Goal: Transaction & Acquisition: Purchase product/service

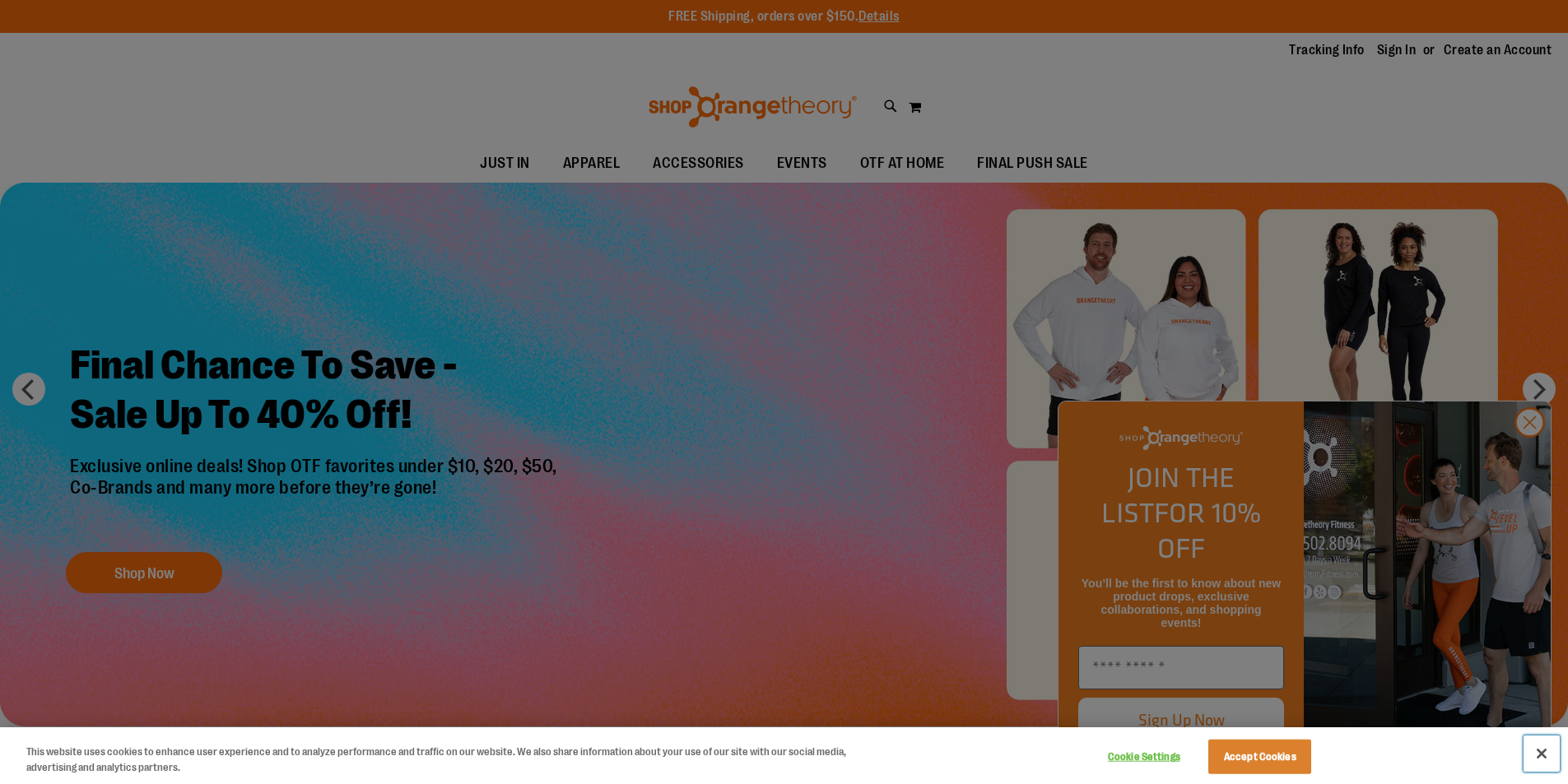
drag, startPoint x: 1540, startPoint y: 747, endPoint x: 1411, endPoint y: 679, distance: 145.8
click at [1537, 747] on button "Close" at bounding box center [1541, 754] width 37 height 37
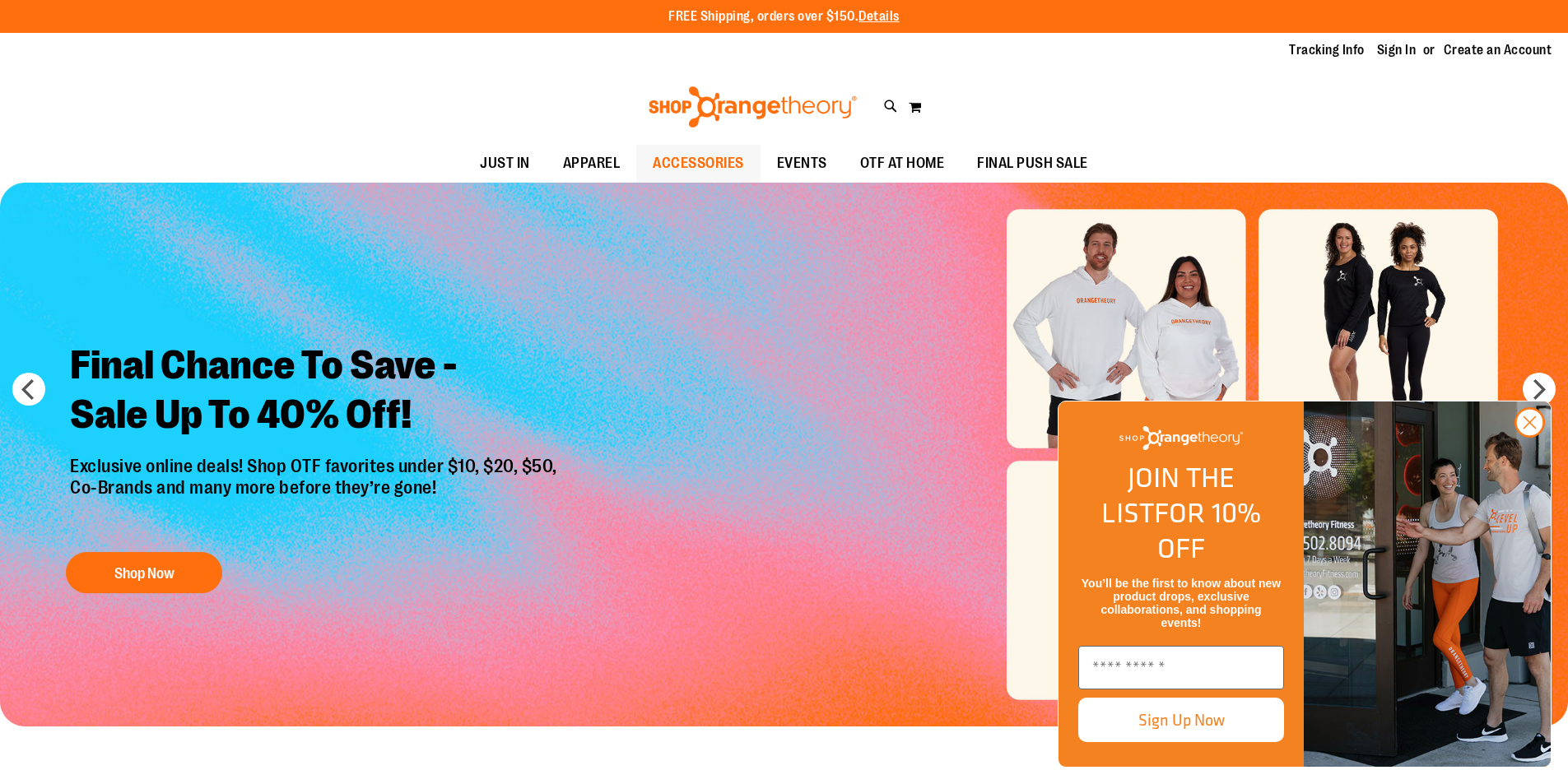
click at [700, 145] on span "ACCESSORIES" at bounding box center [698, 163] width 91 height 37
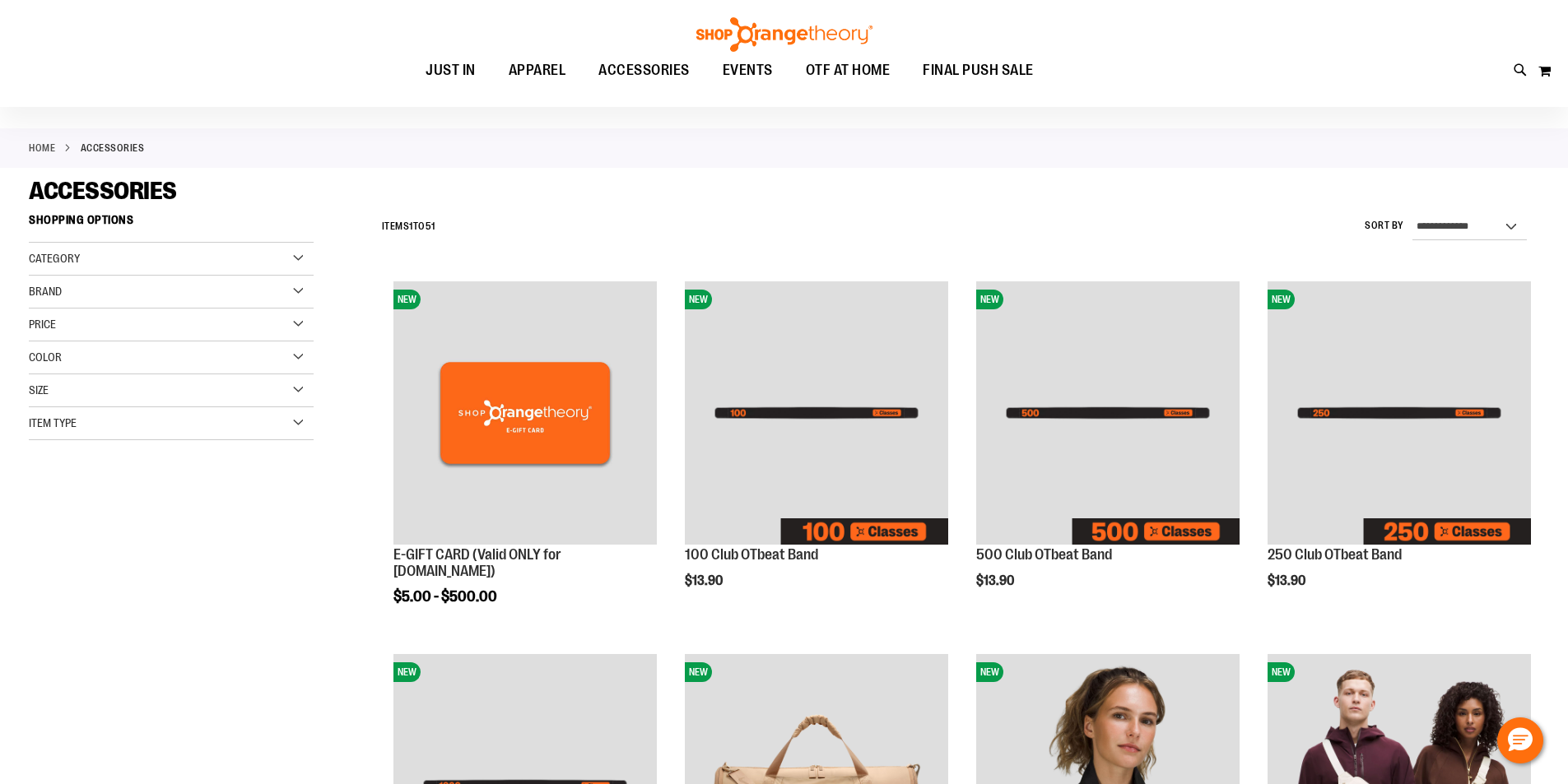
scroll to position [82, 0]
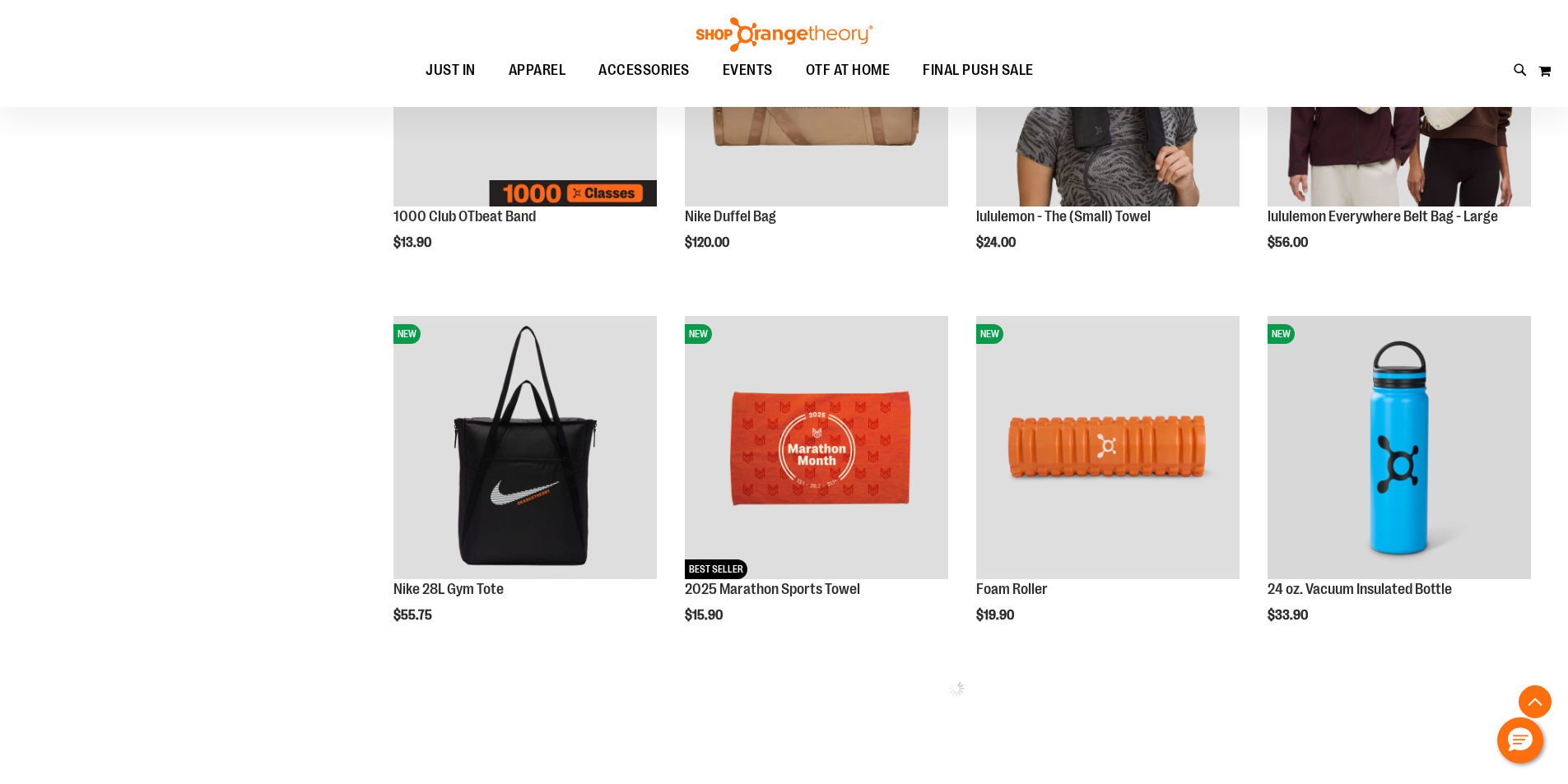
scroll to position [822, 0]
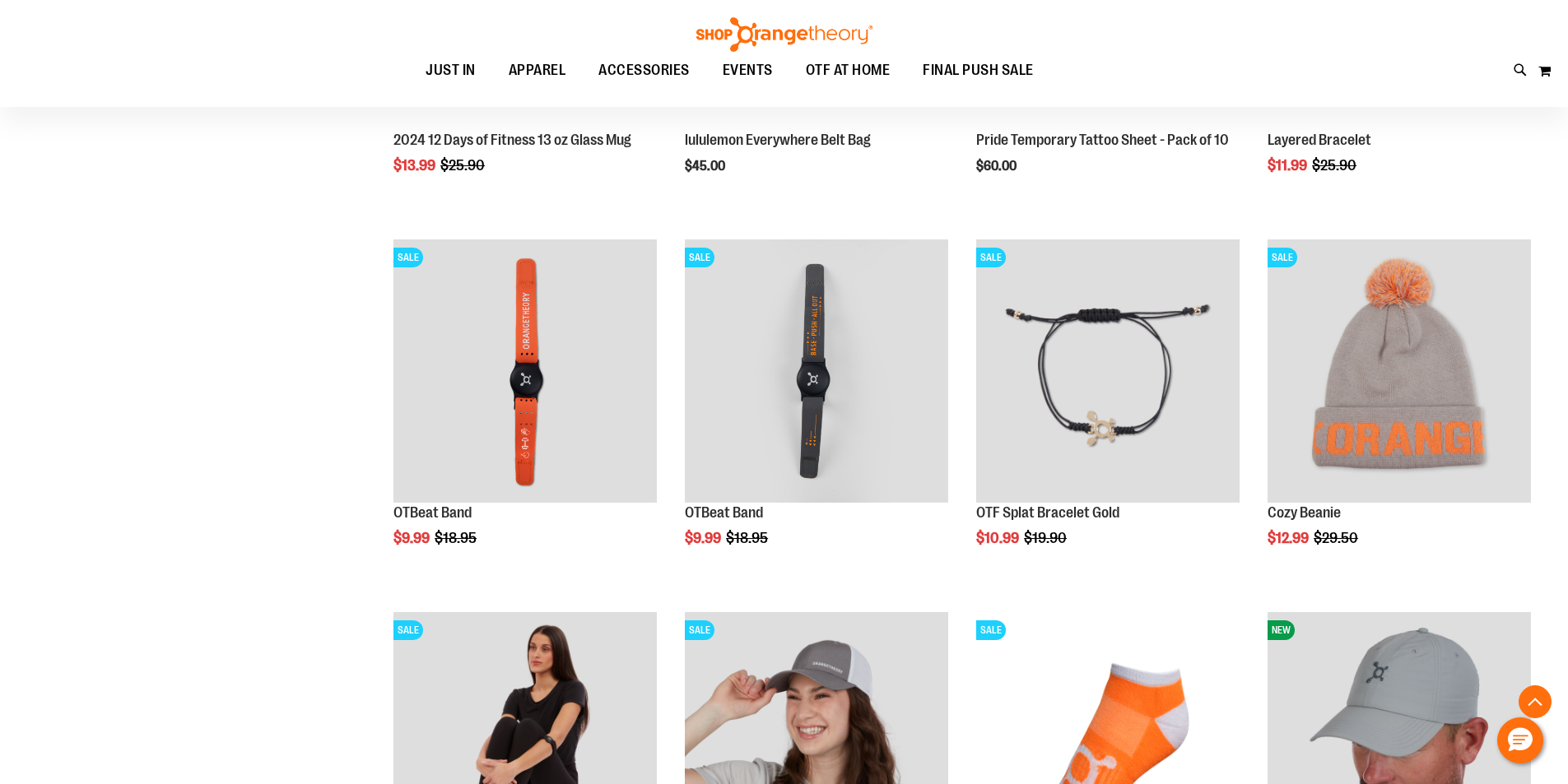
scroll to position [2715, 0]
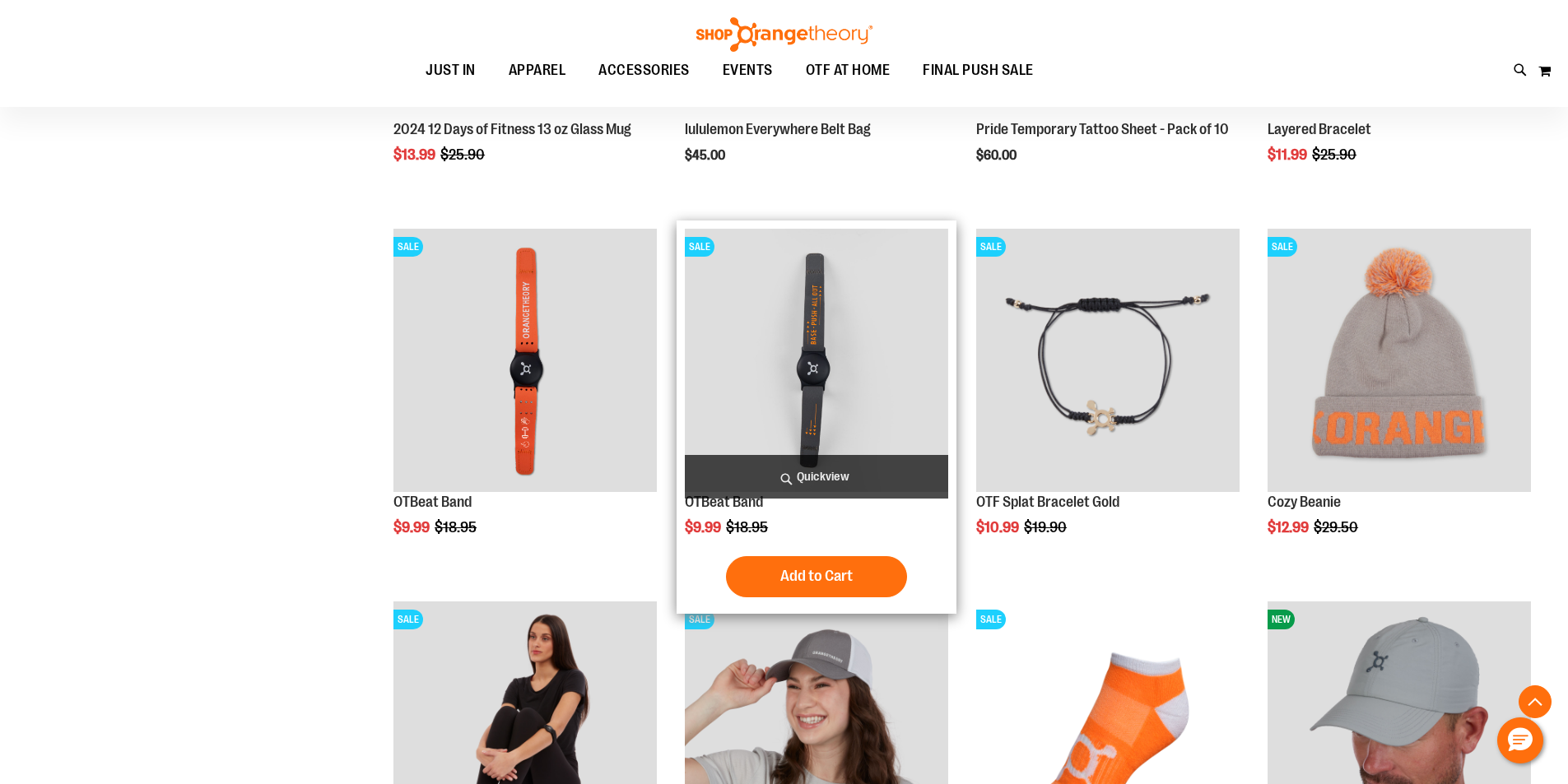
click at [834, 326] on img "product" at bounding box center [817, 360] width 263 height 263
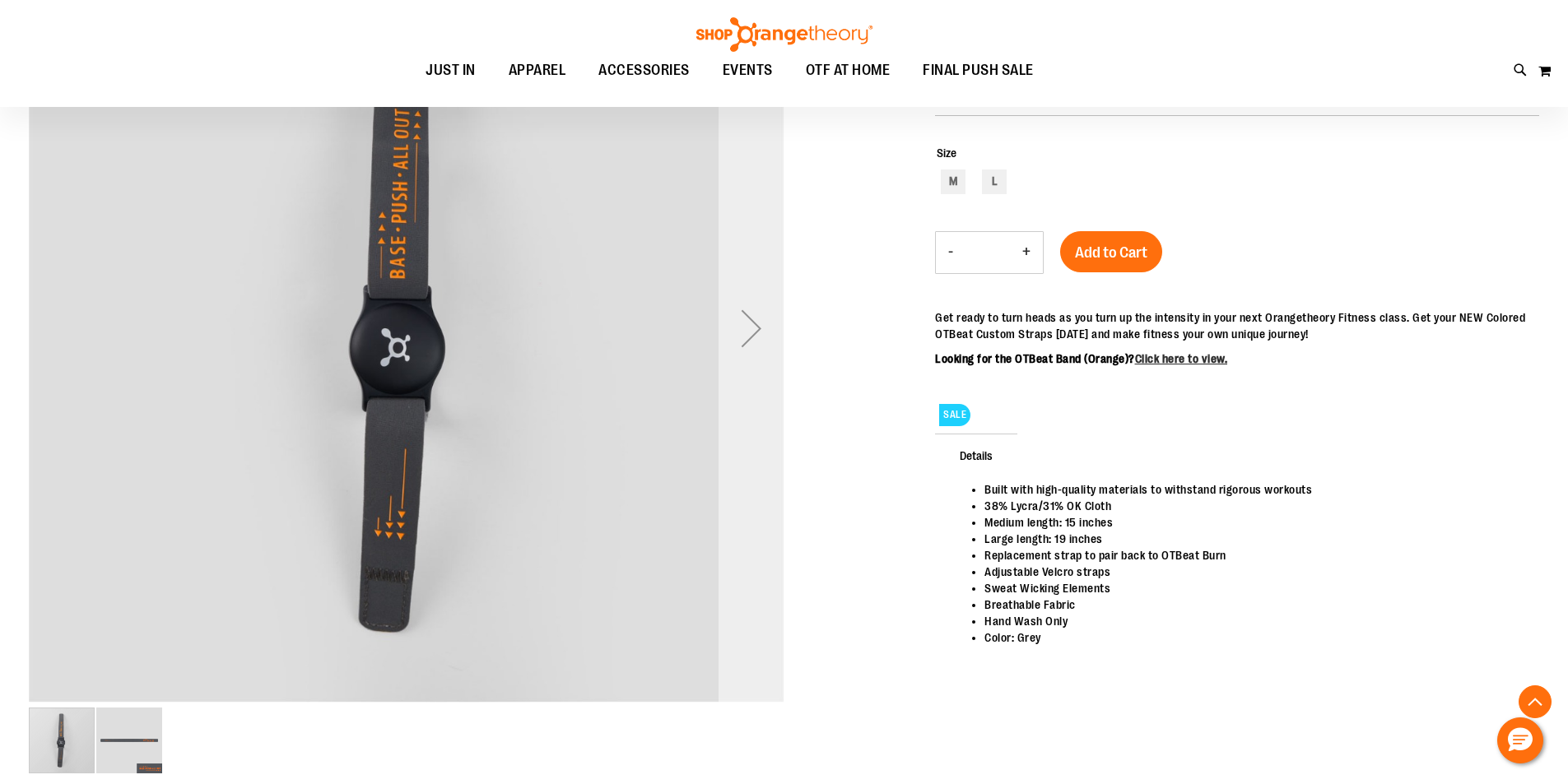
scroll to position [329, 0]
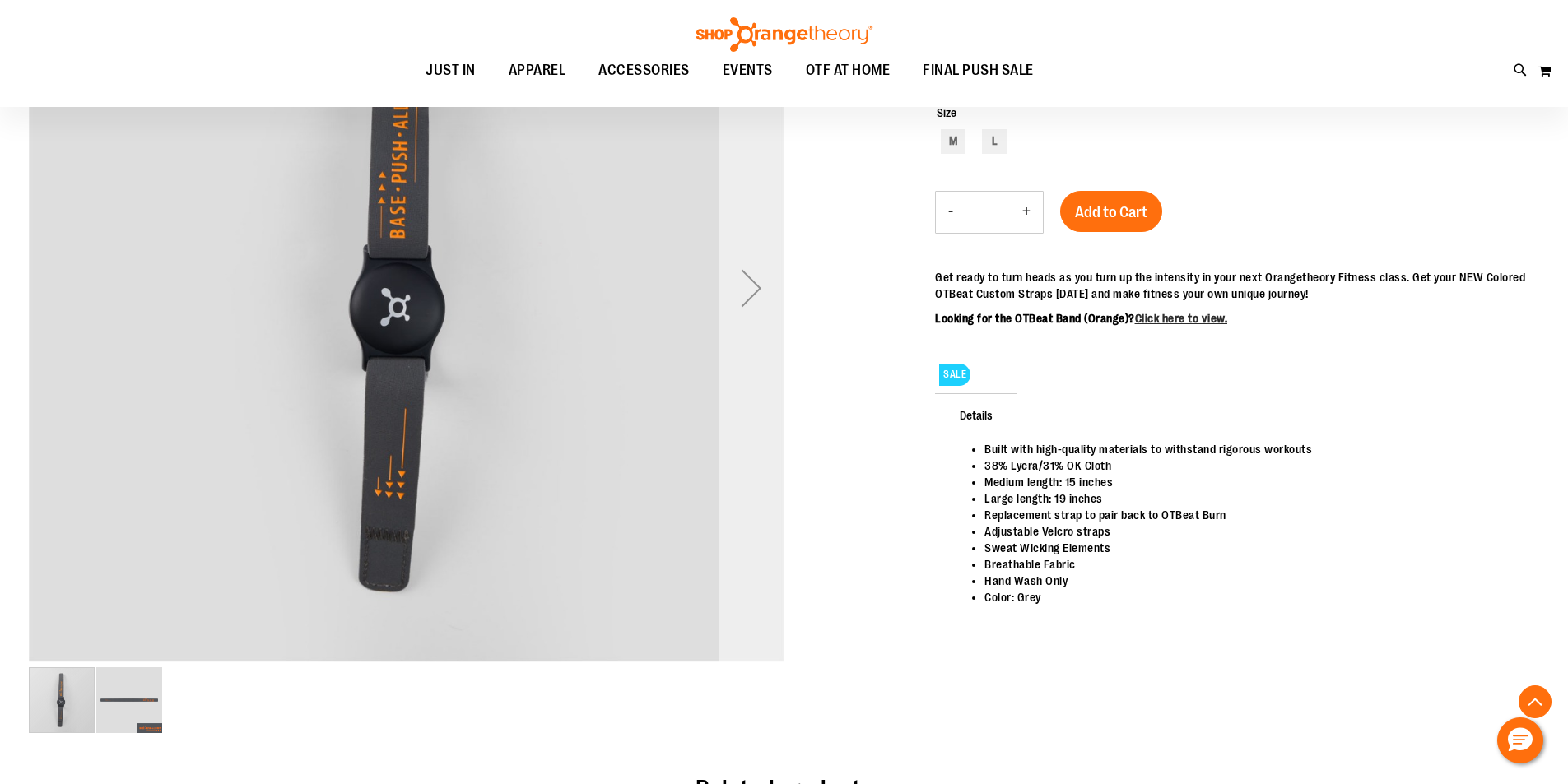
click at [775, 288] on div "Next" at bounding box center [751, 288] width 66 height 66
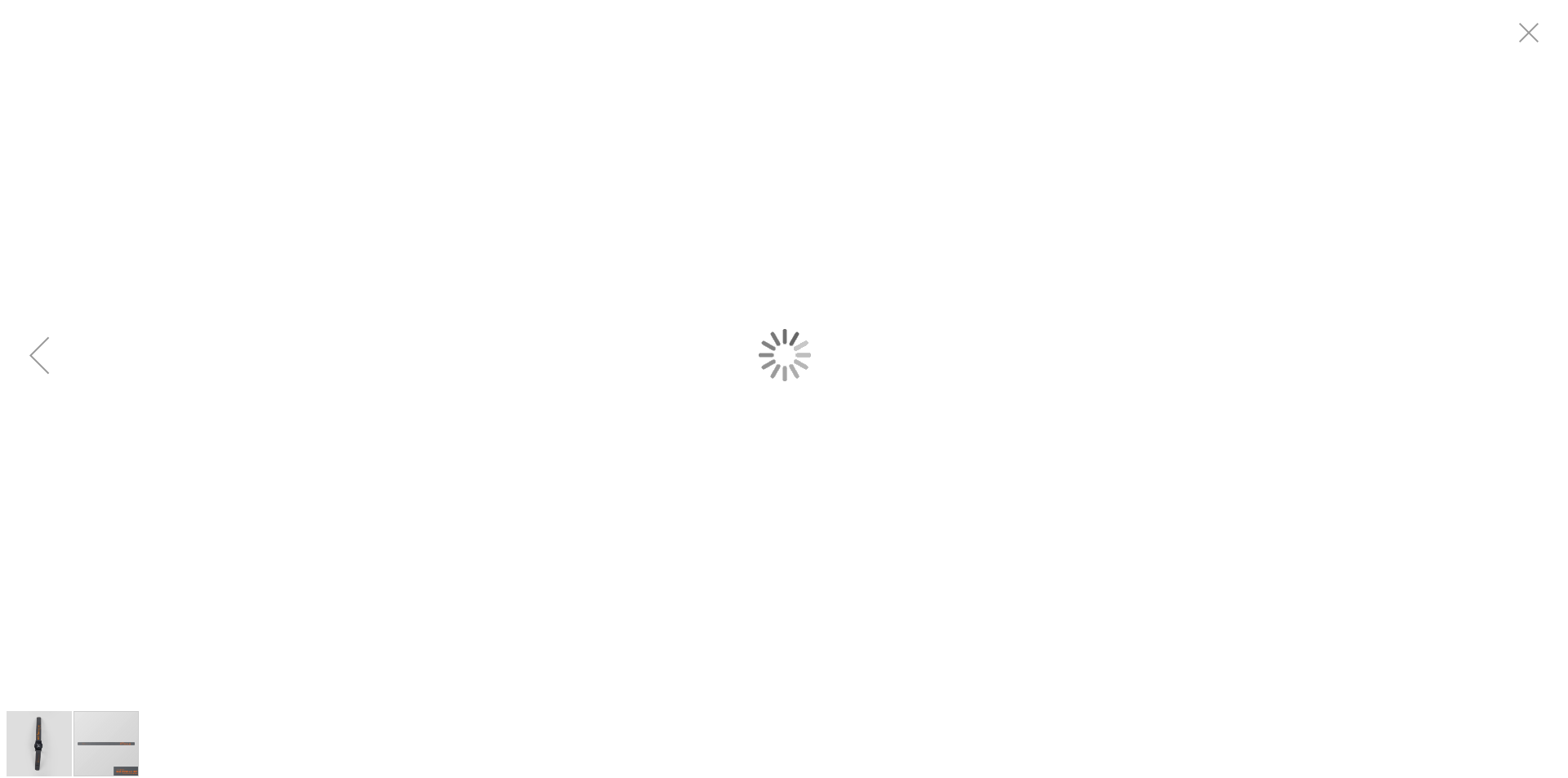
scroll to position [0, 0]
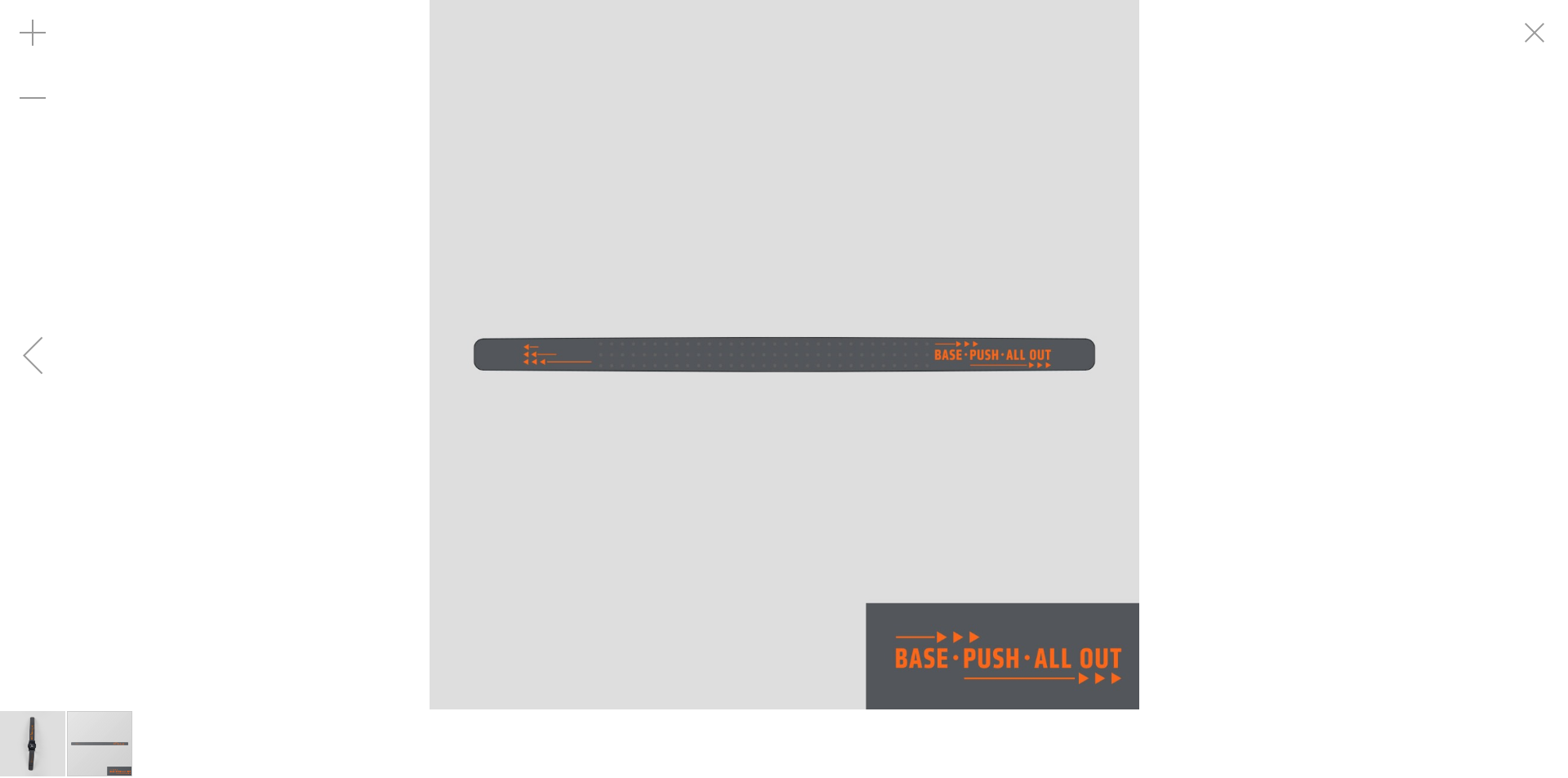
click at [37, 364] on div "Previous" at bounding box center [32, 355] width 66 height 66
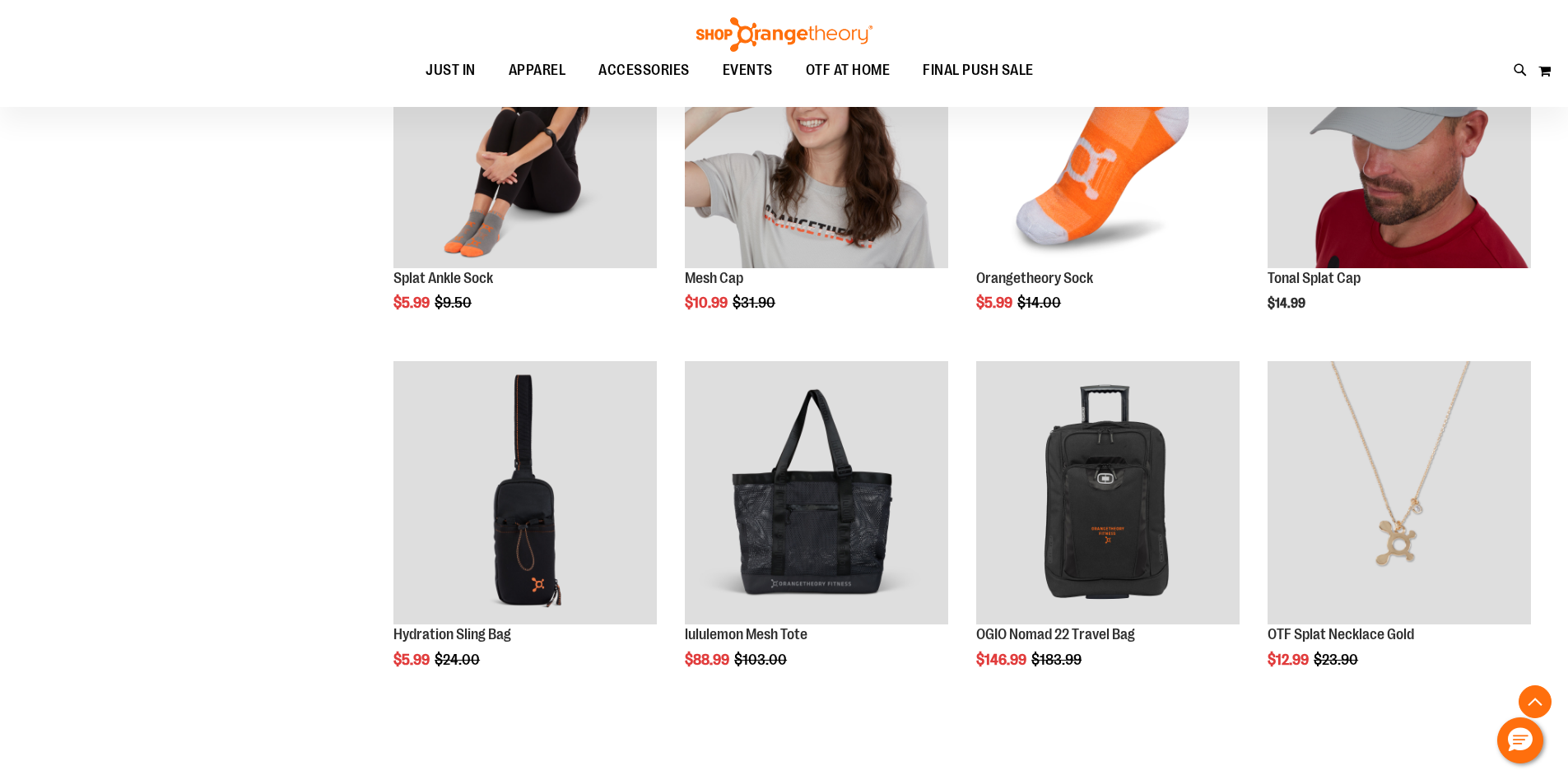
scroll to position [1167, 0]
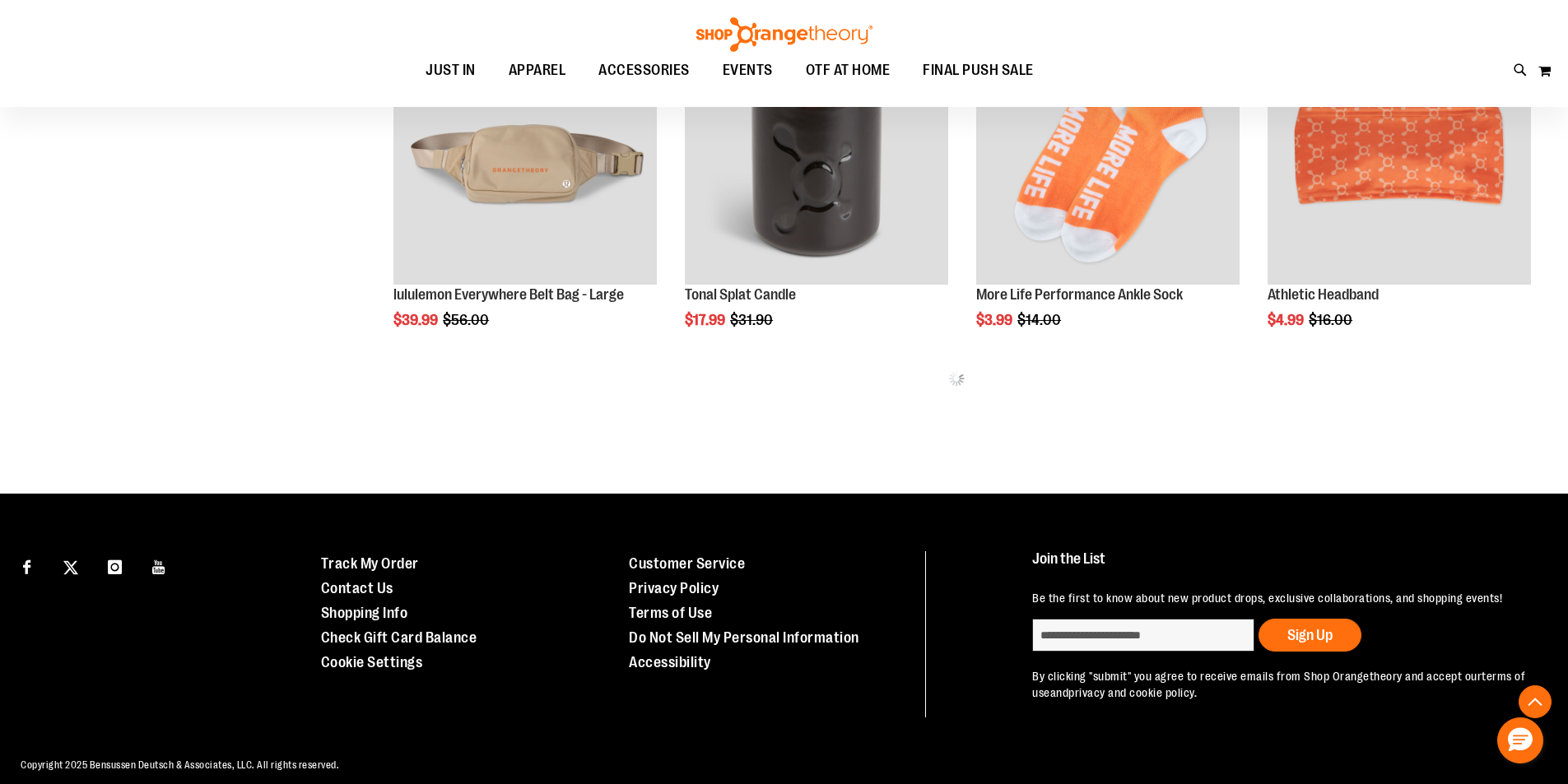
scroll to position [2156, 0]
